Goal: Find specific page/section: Find specific page/section

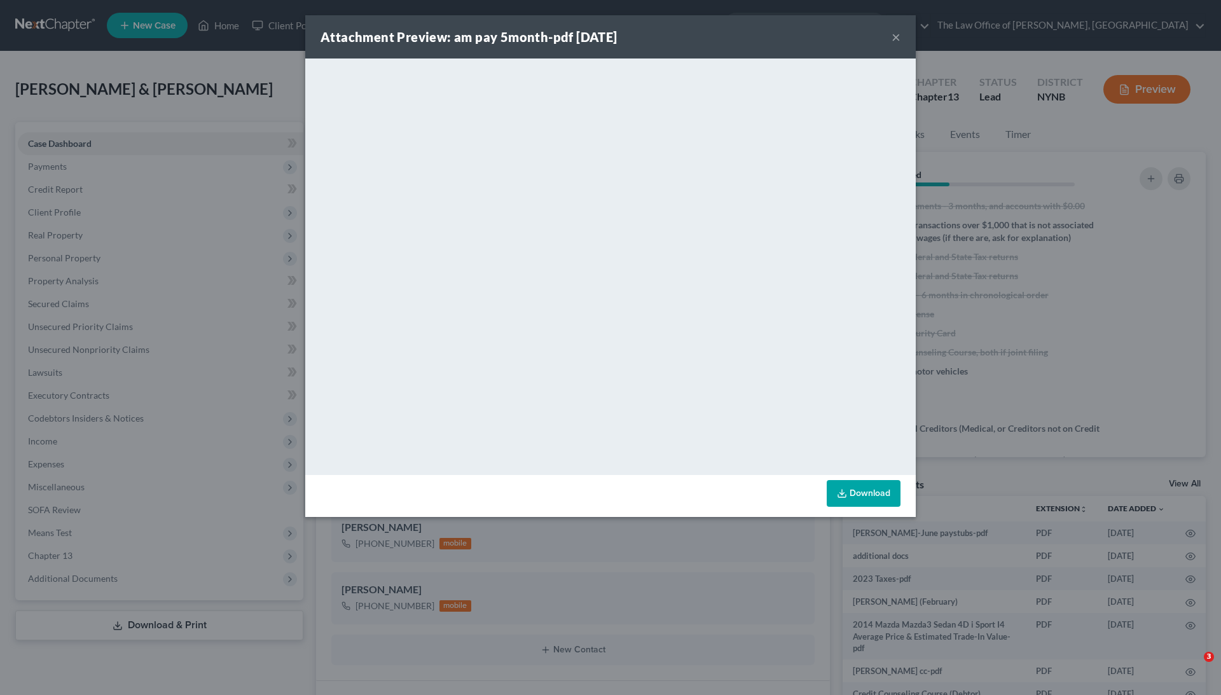
select select "0"
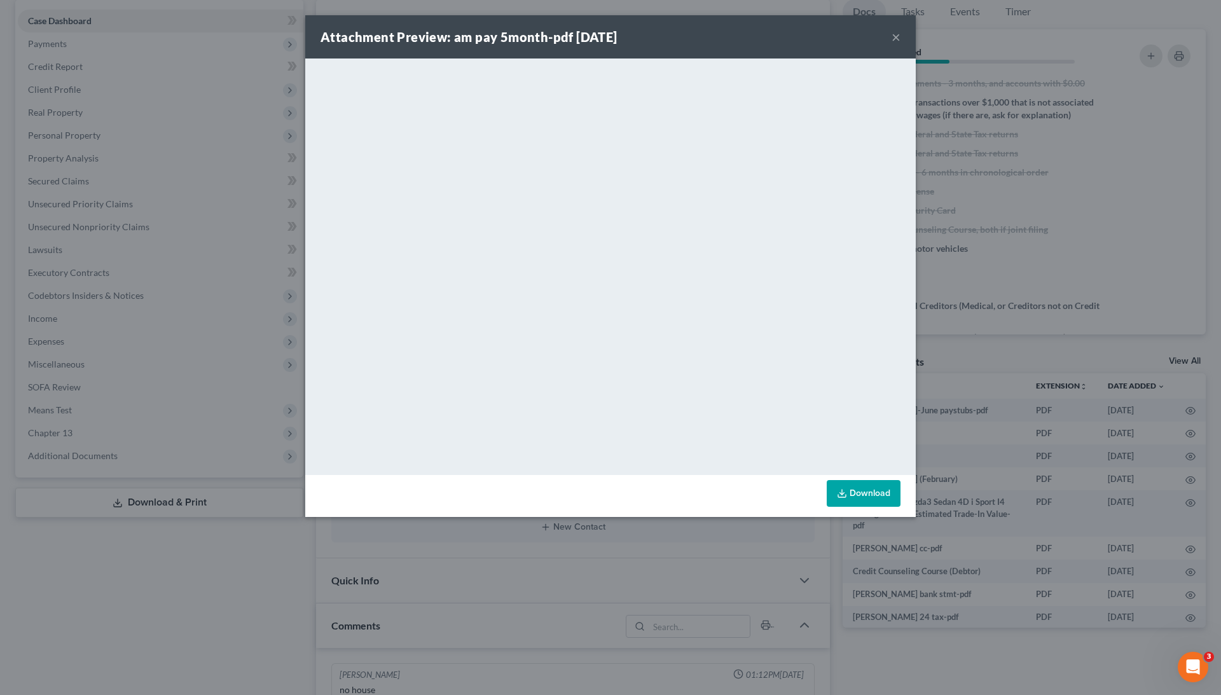
scroll to position [62, 0]
click at [896, 30] on button "×" at bounding box center [896, 36] width 9 height 15
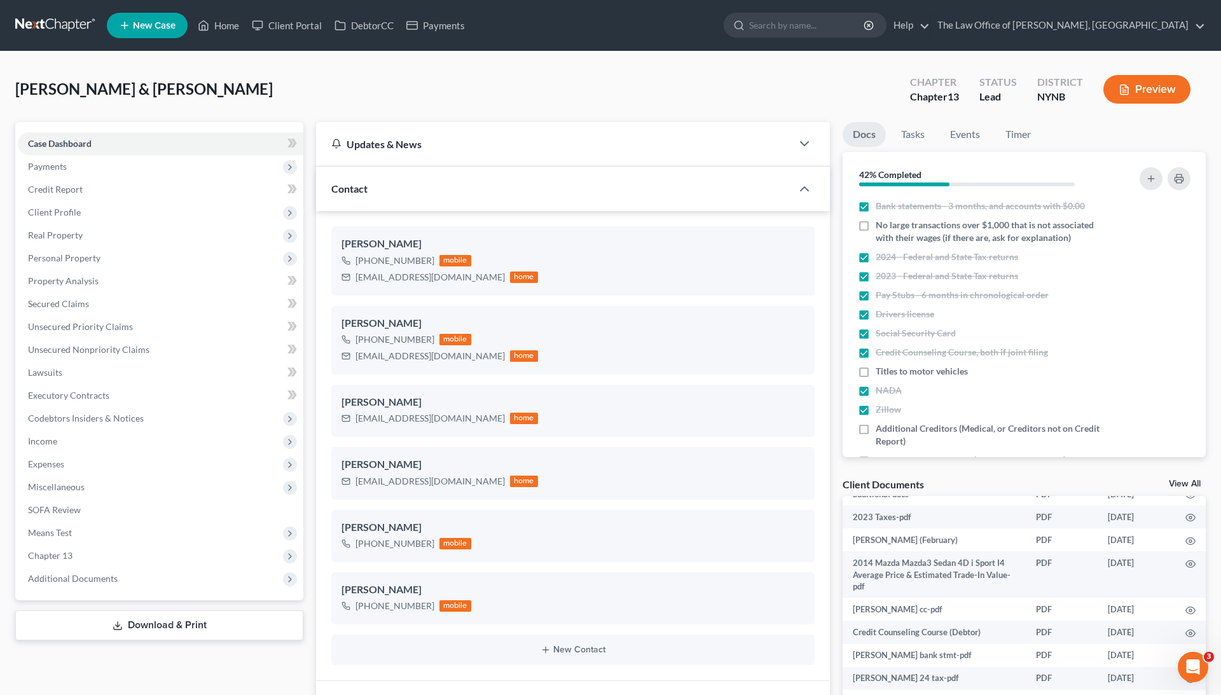
scroll to position [0, 0]
click at [232, 34] on link "Home" at bounding box center [218, 25] width 54 height 23
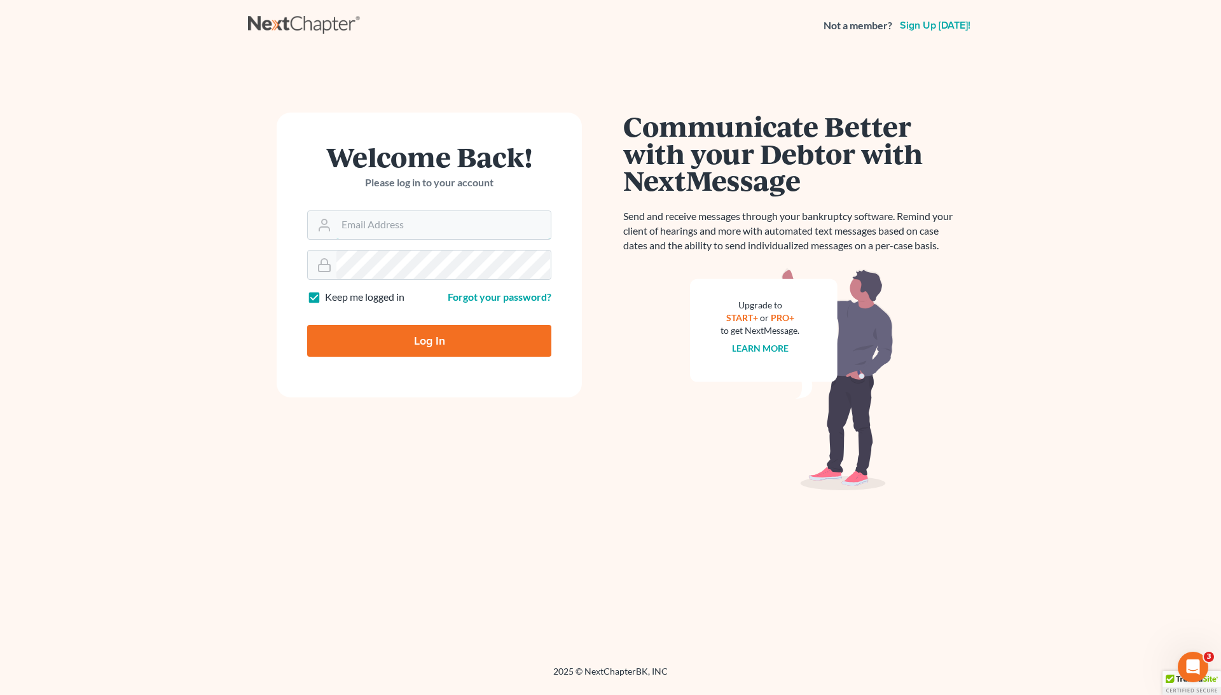
type input "[EMAIL_ADDRESS][DOMAIN_NAME]"
click at [488, 340] on input "Log In" at bounding box center [429, 341] width 244 height 32
type input "Thinking..."
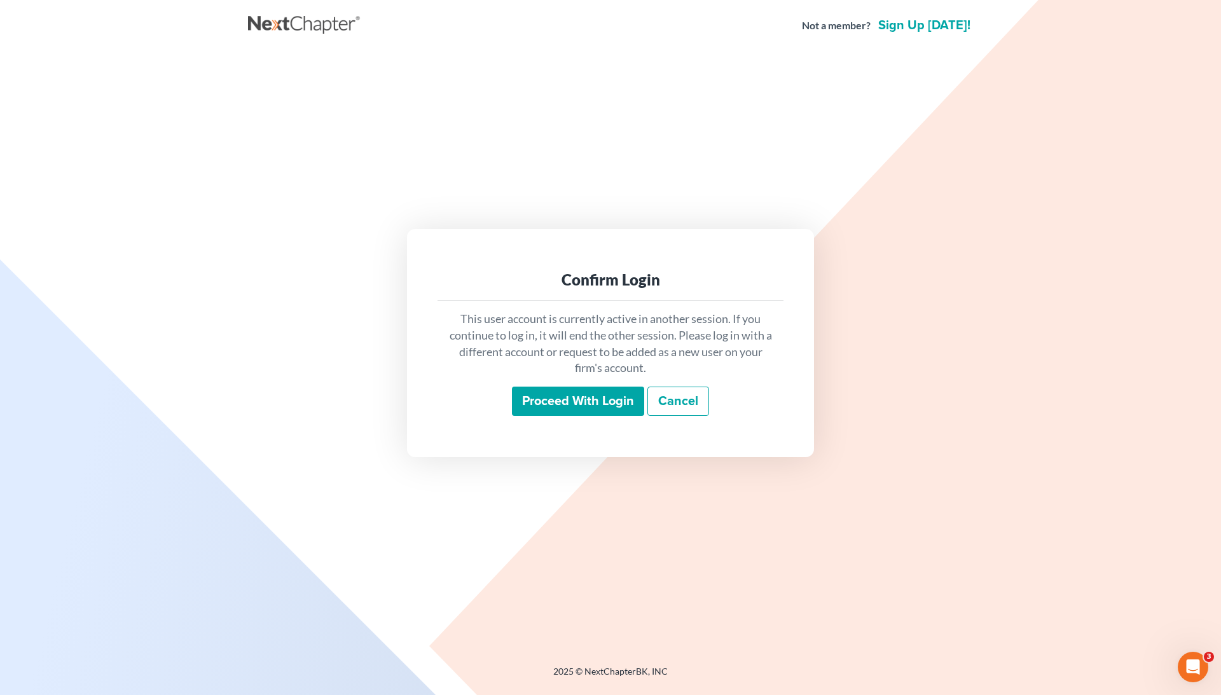
click at [560, 390] on input "Proceed with login" at bounding box center [578, 401] width 132 height 29
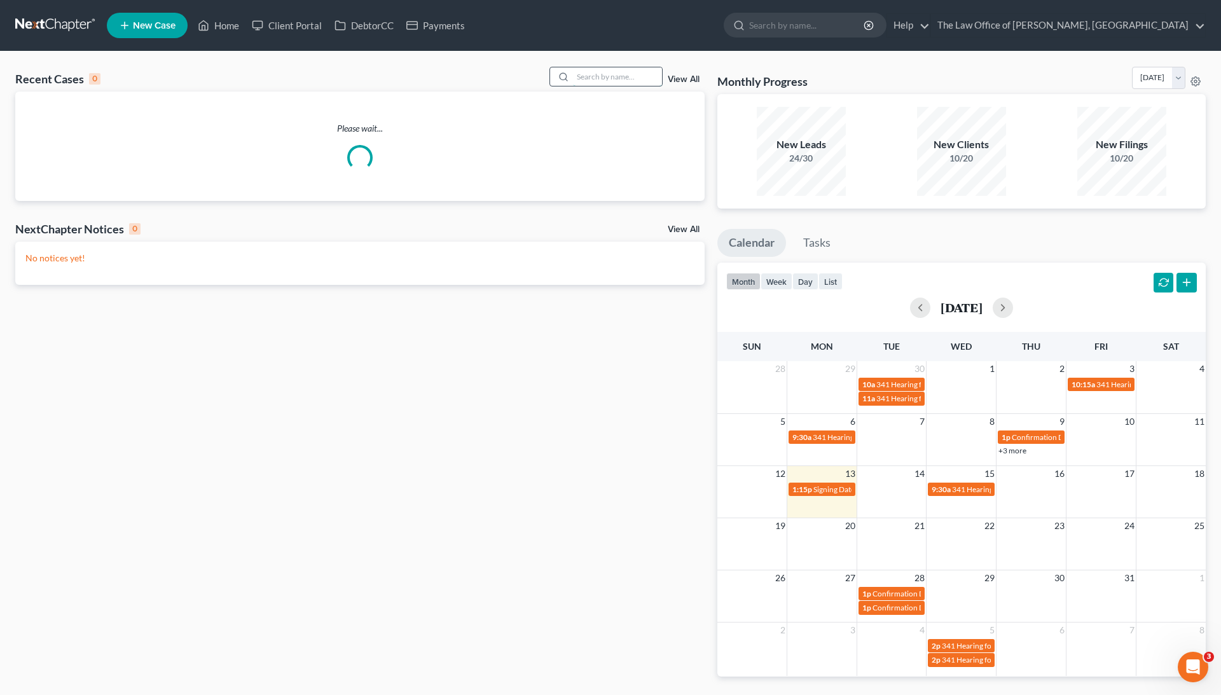
click at [601, 67] on input "search" at bounding box center [617, 76] width 89 height 18
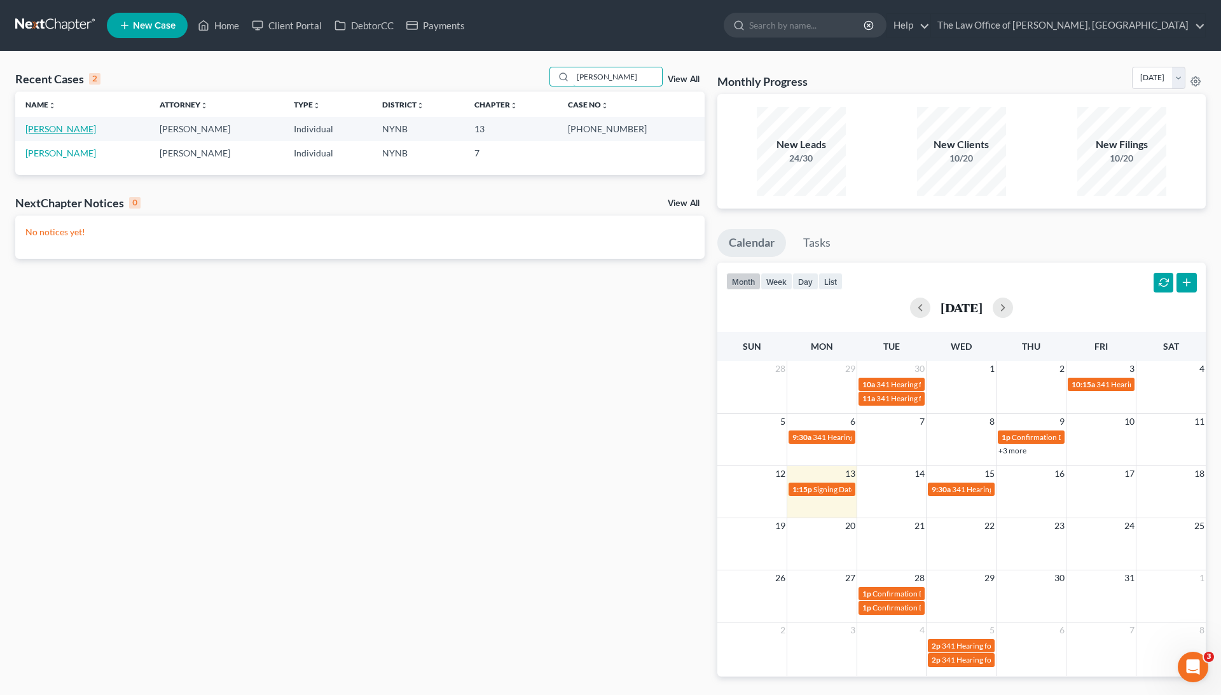
type input "mike"
click at [64, 125] on link "Evans, Mike" at bounding box center [60, 128] width 71 height 11
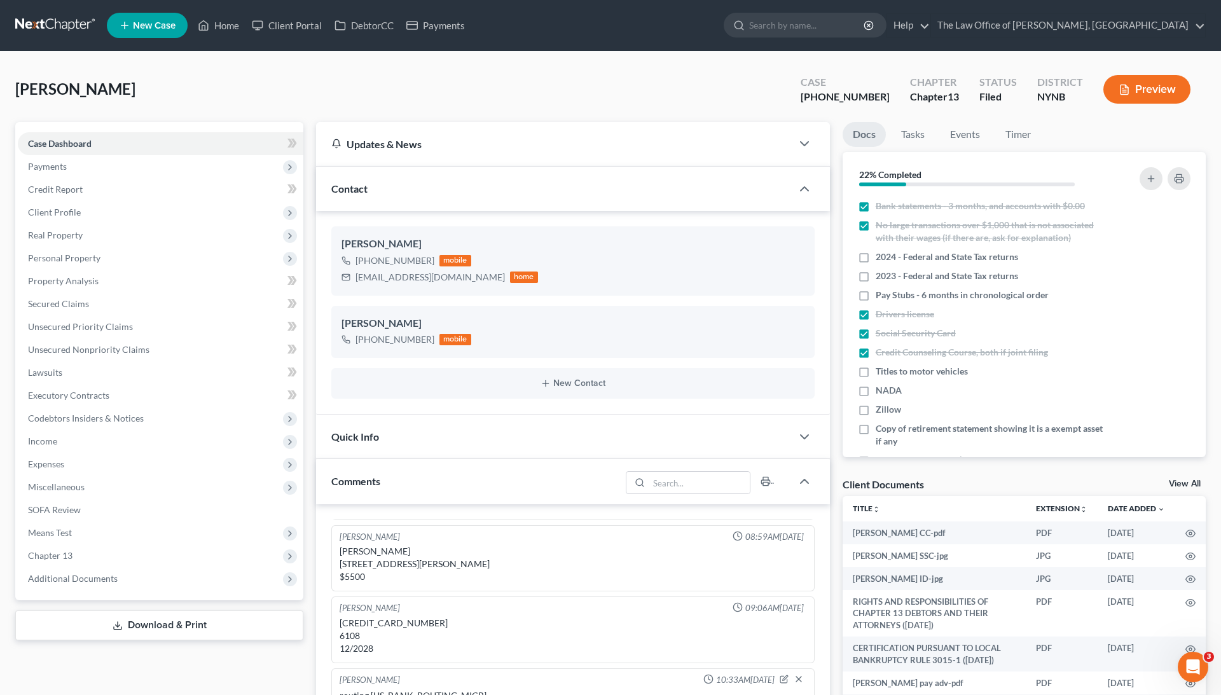
scroll to position [382, 0]
drag, startPoint x: 881, startPoint y: 97, endPoint x: 829, endPoint y: 97, distance: 51.5
click at [829, 98] on div "Case 25-11088-1" at bounding box center [845, 91] width 109 height 38
copy div "25-11088"
